Goal: Information Seeking & Learning: Find specific fact

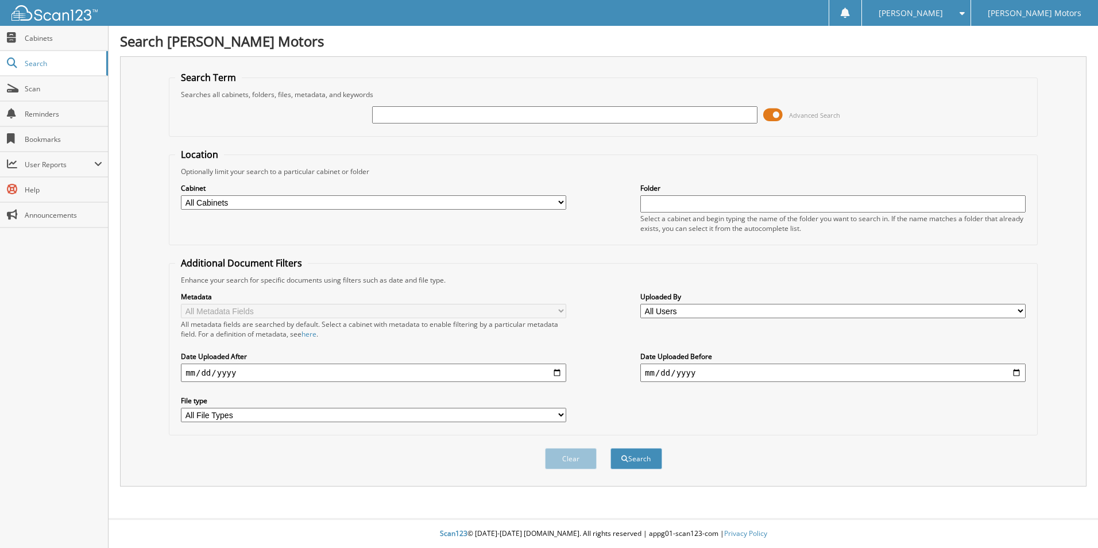
click at [444, 110] on input "text" at bounding box center [564, 114] width 385 height 17
type input "[PERSON_NAME]"
click at [610, 448] on button "Search" at bounding box center [636, 458] width 52 height 21
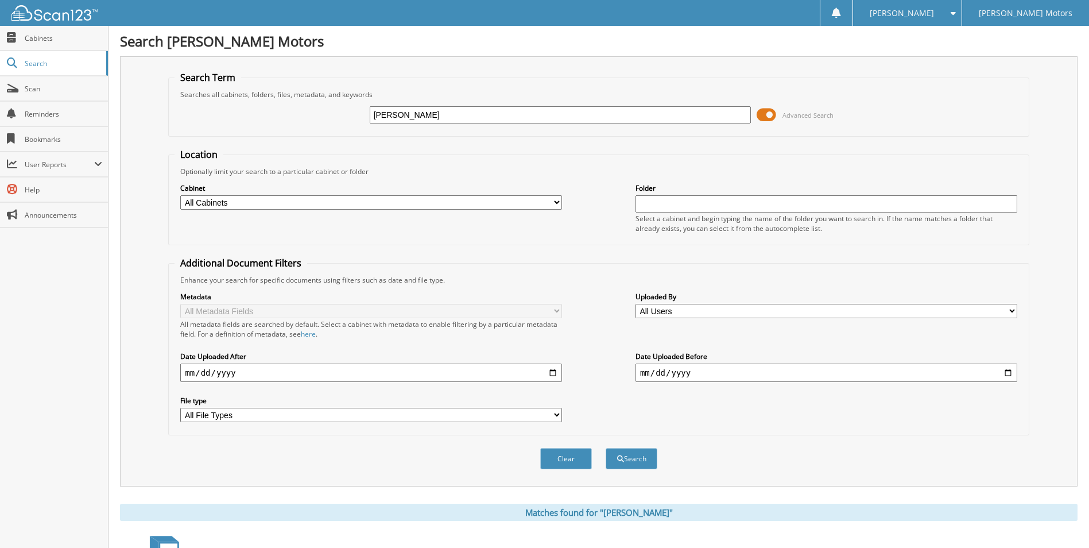
click at [435, 118] on input "[PERSON_NAME]" at bounding box center [561, 114] width 382 height 17
type input "[PERSON_NAME] chance"
click at [606, 448] on button "Search" at bounding box center [632, 458] width 52 height 21
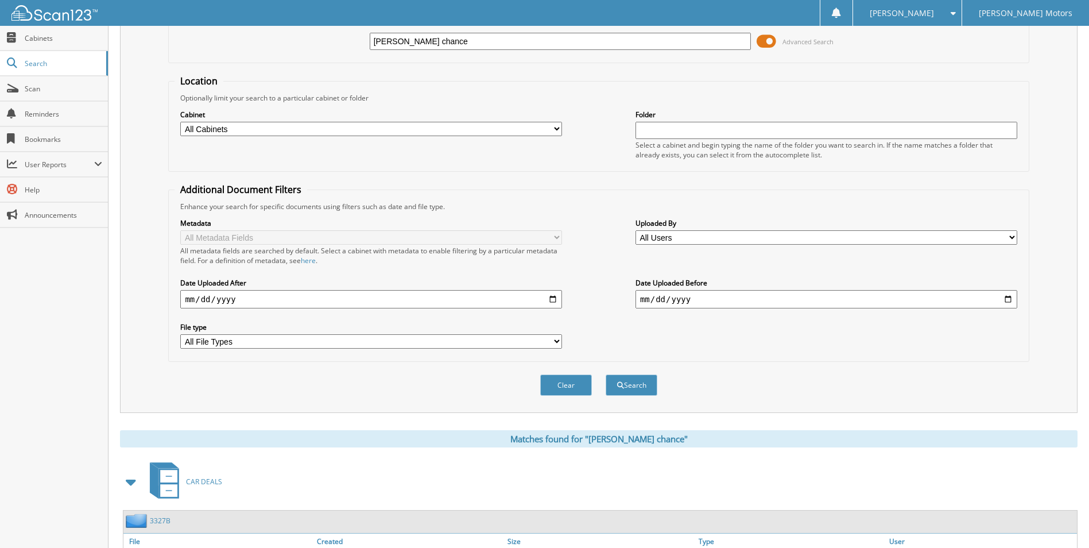
scroll to position [158, 0]
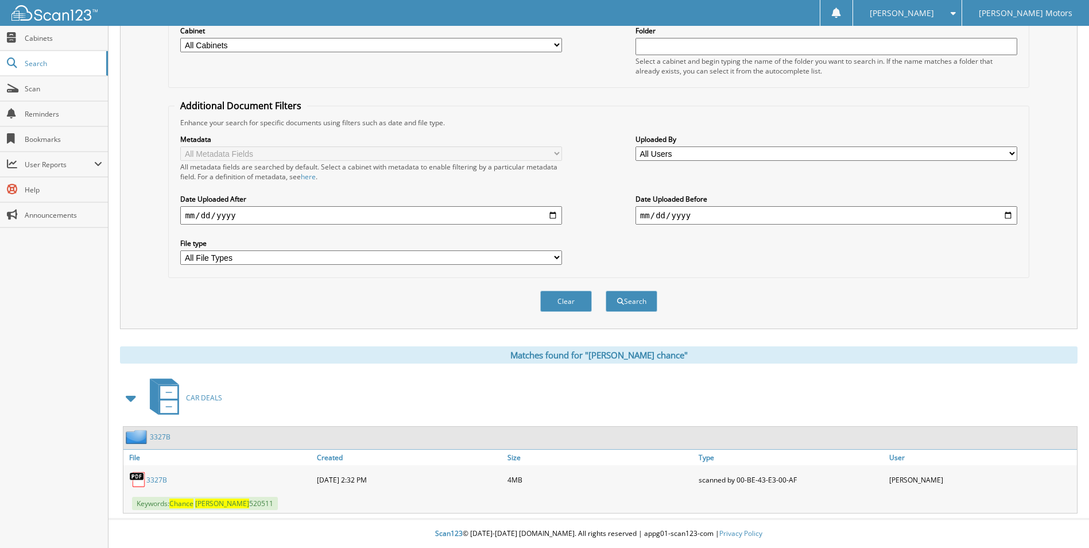
click at [161, 475] on link "3327B" at bounding box center [156, 480] width 21 height 10
